Goal: Transaction & Acquisition: Book appointment/travel/reservation

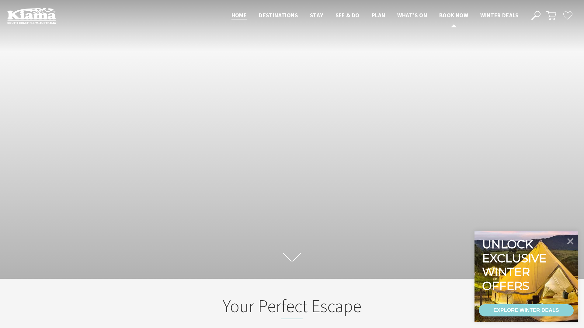
click at [448, 15] on span "Book now" at bounding box center [454, 15] width 29 height 7
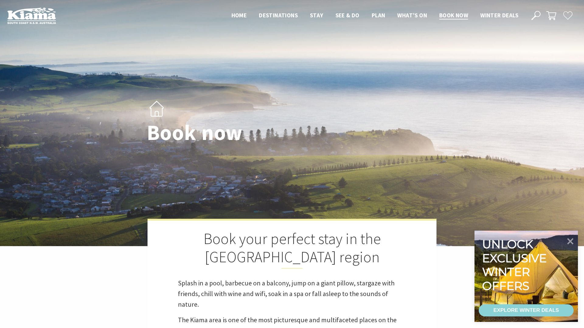
select select "3"
select select "2"
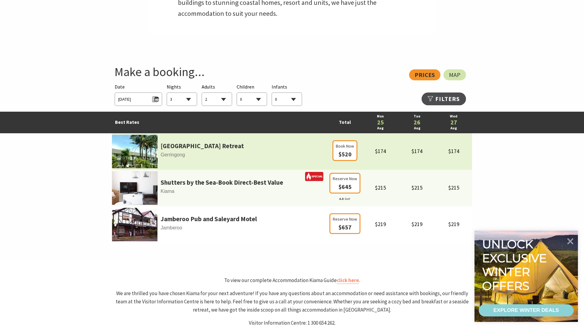
scroll to position [339, 0]
click at [128, 149] on img at bounding box center [135, 151] width 46 height 33
click at [196, 145] on link "Park Ridge Retreat" at bounding box center [202, 146] width 83 height 10
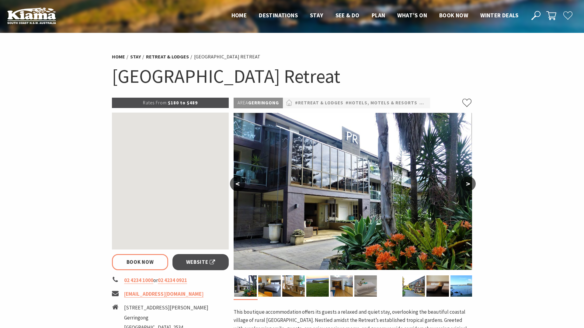
select select "3"
select select "2"
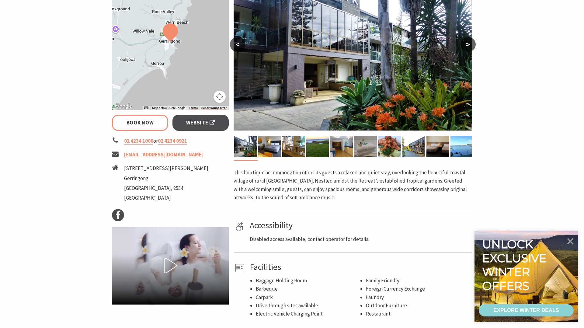
scroll to position [140, 0]
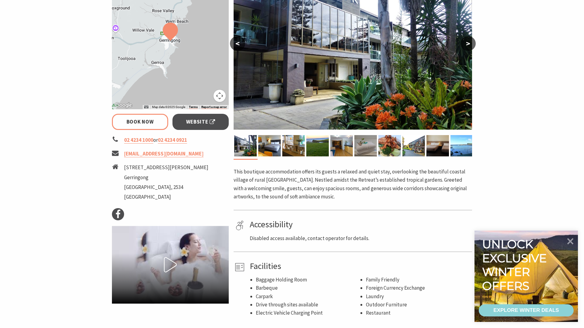
select select "3"
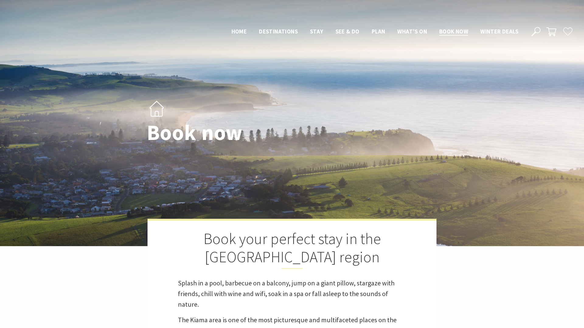
select select "3"
select select "2"
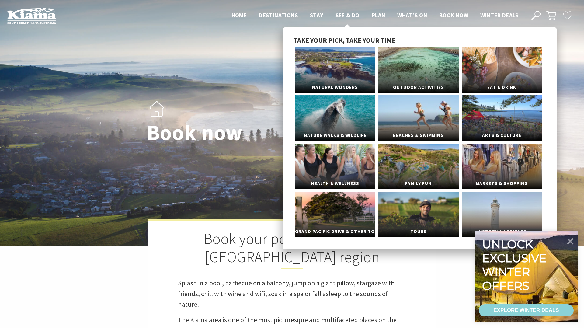
click at [337, 12] on span "See & Do" at bounding box center [348, 15] width 24 height 7
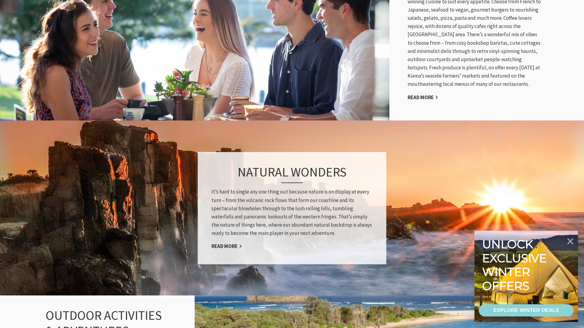
scroll to position [389, 0]
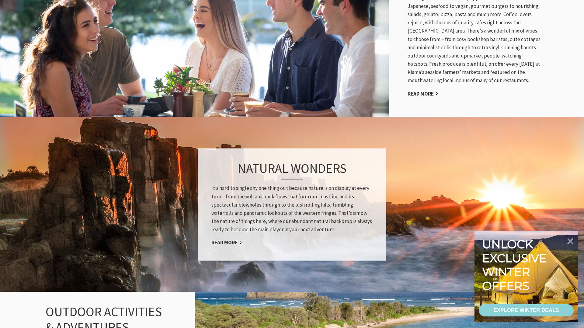
drag, startPoint x: 569, startPoint y: 240, endPoint x: 562, endPoint y: 239, distance: 6.1
click at [568, 240] on icon at bounding box center [570, 241] width 13 height 13
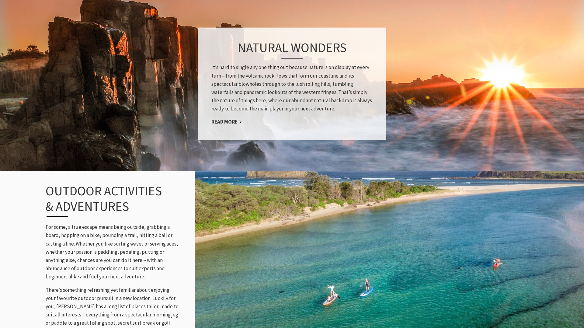
scroll to position [0, 0]
